Goal: Use online tool/utility: Utilize a website feature to perform a specific function

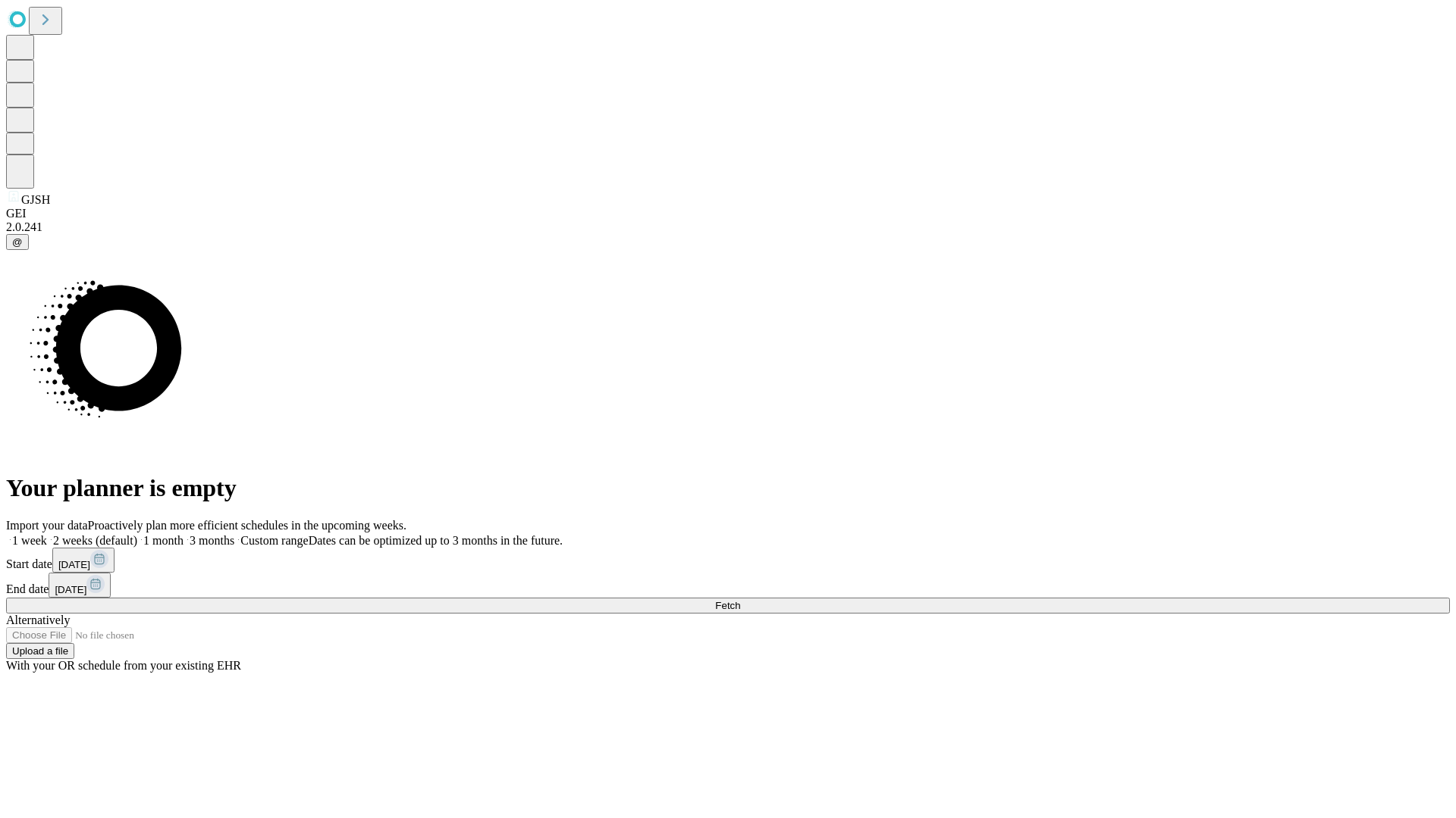
click at [740, 600] on span "Fetch" at bounding box center [728, 605] width 25 height 11
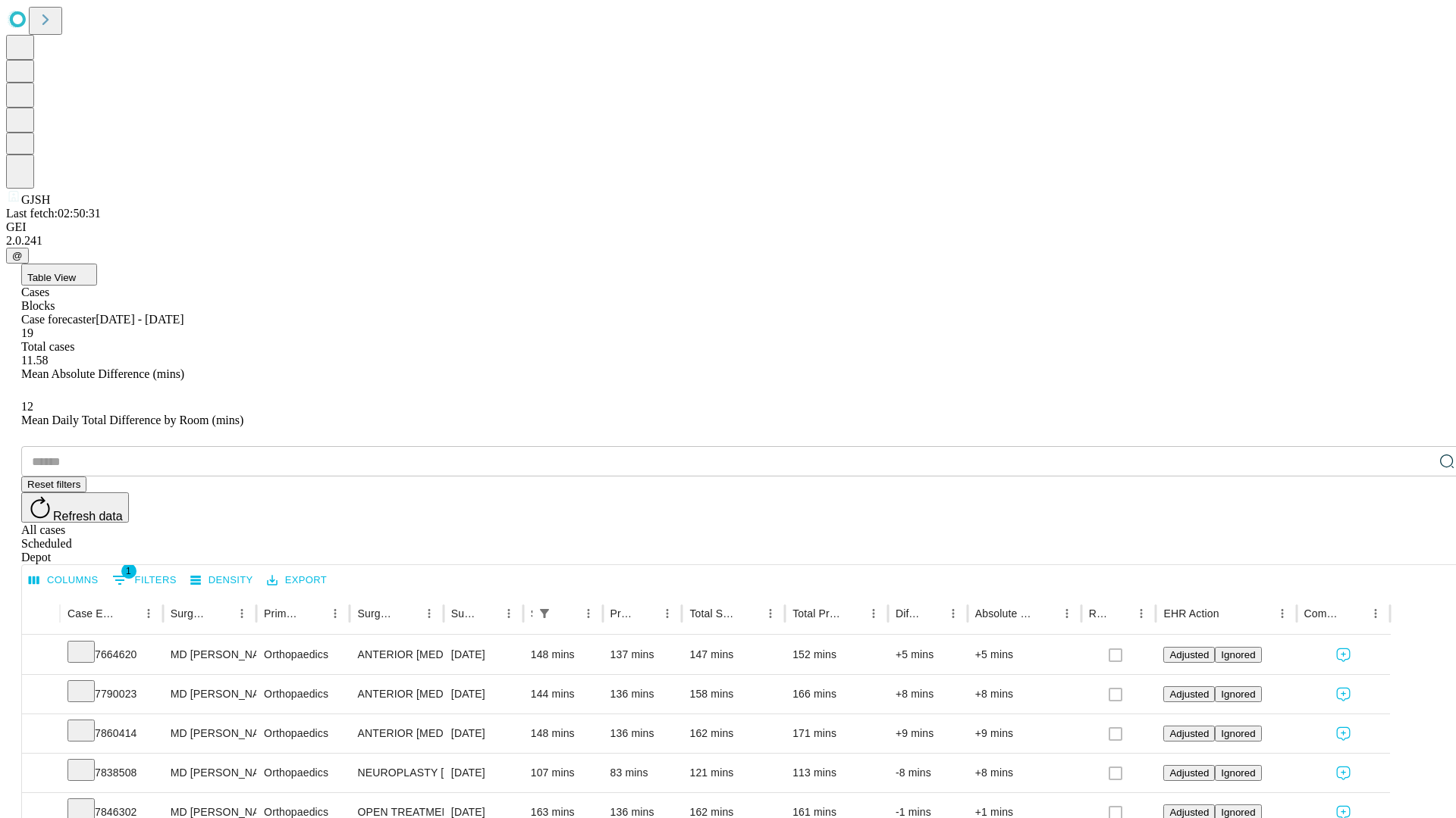
click at [76, 272] on span "Table View" at bounding box center [51, 277] width 48 height 11
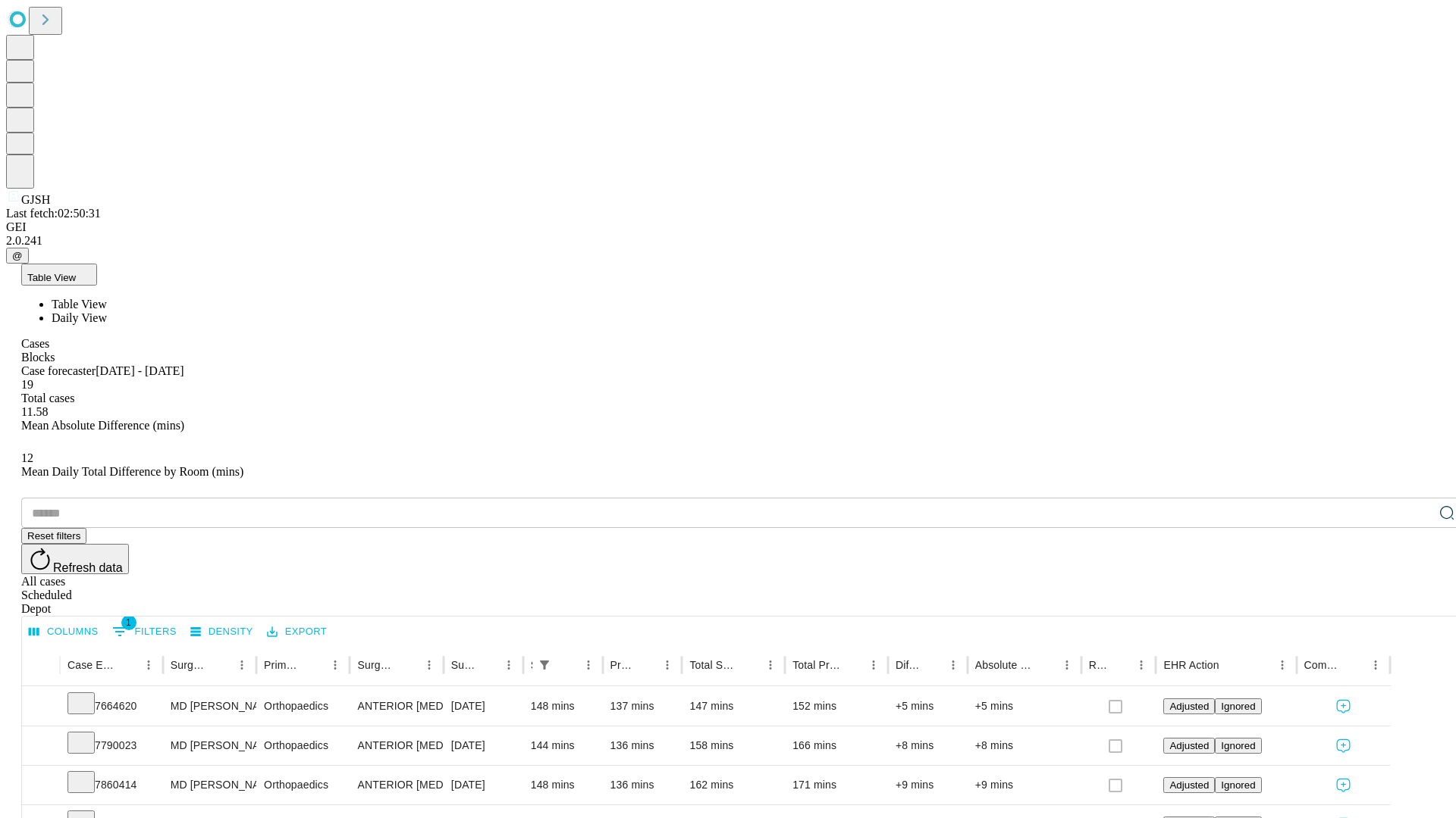
click at [107, 312] on span "Daily View" at bounding box center [79, 318] width 55 height 13
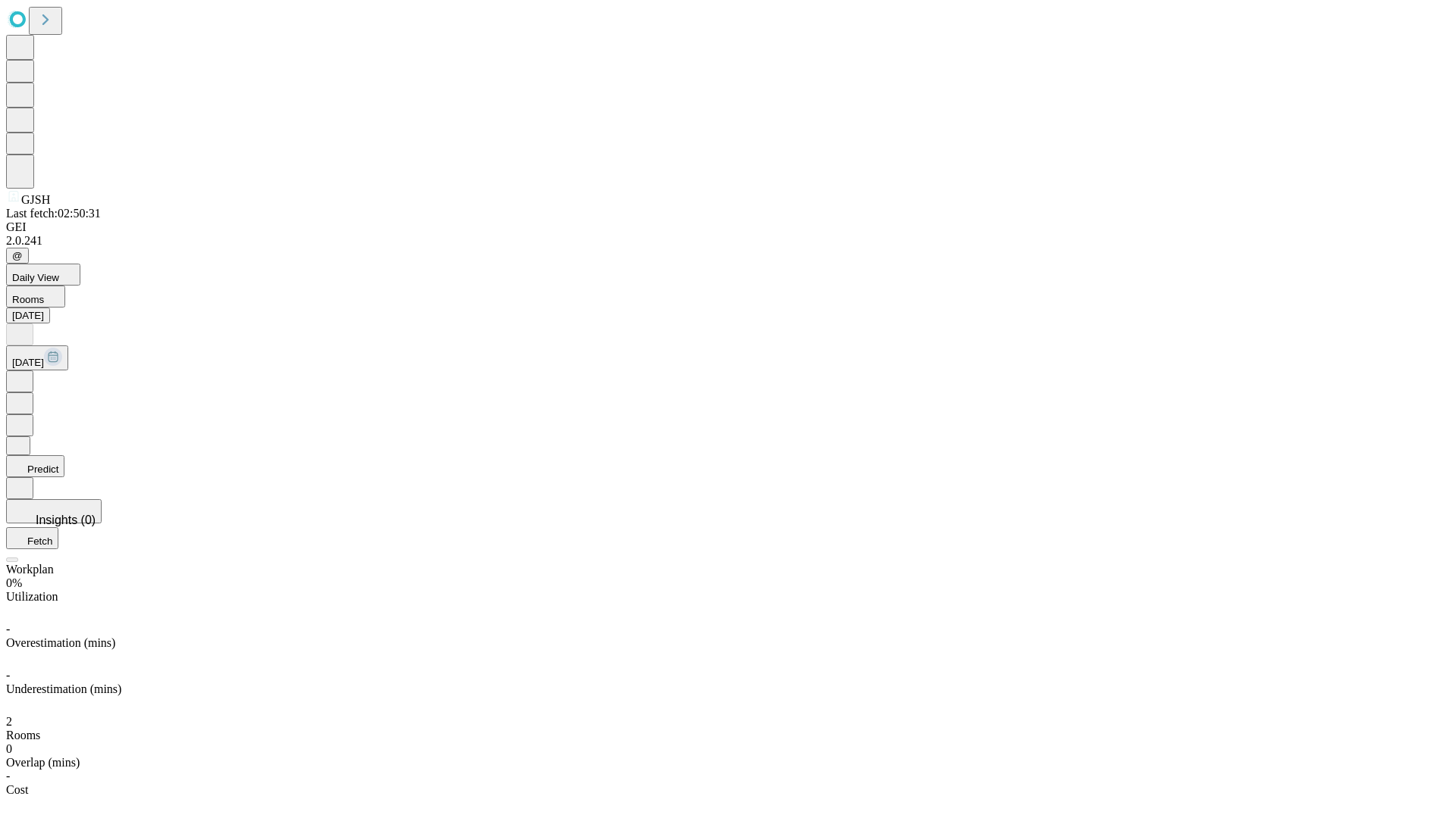
click at [64, 455] on button "Predict" at bounding box center [35, 466] width 58 height 22
